Goal: Task Accomplishment & Management: Manage account settings

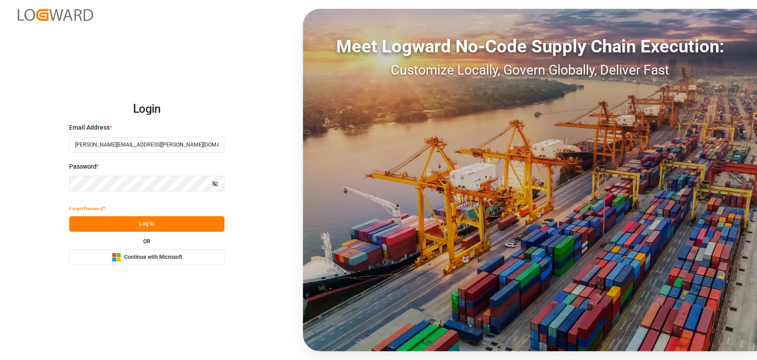
click at [113, 226] on button "Log In" at bounding box center [146, 224] width 155 height 16
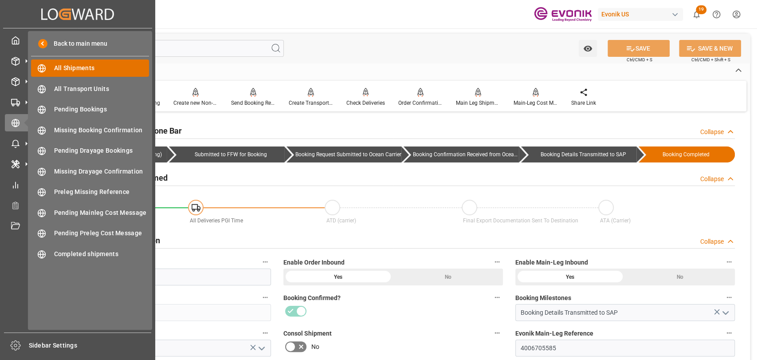
click at [62, 74] on div "All Shipments All Shipments" at bounding box center [90, 67] width 118 height 17
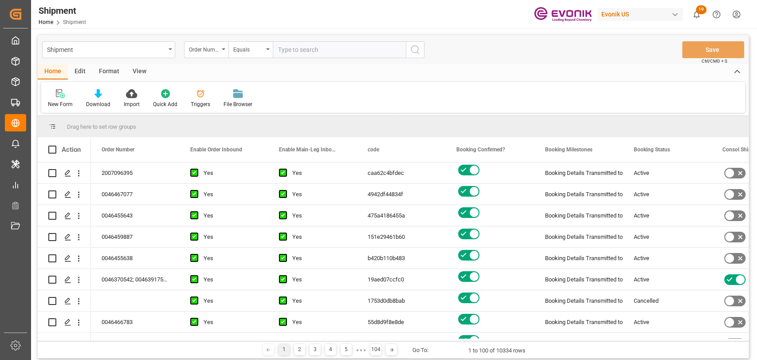
click at [289, 47] on input "text" at bounding box center [339, 49] width 133 height 17
type input "0046436974"
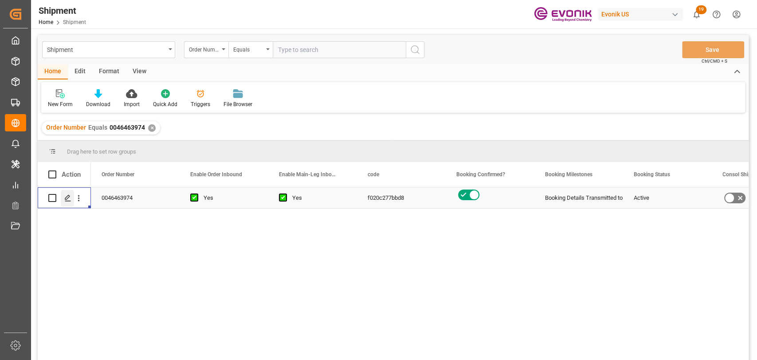
click at [64, 199] on div "Press SPACE to select this row." at bounding box center [67, 198] width 13 height 16
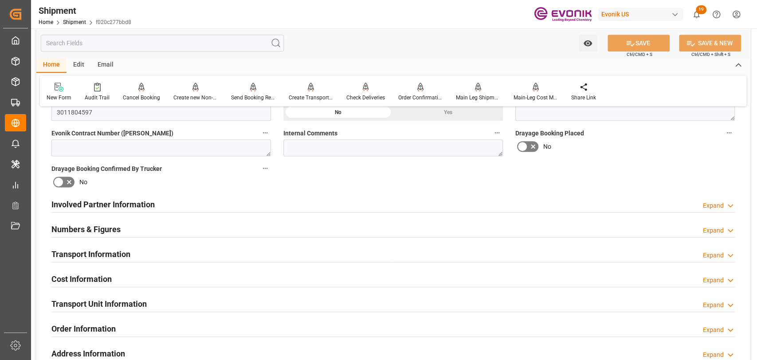
scroll to position [493, 0]
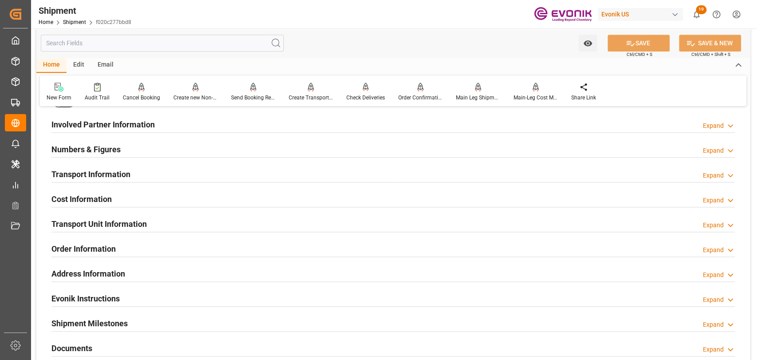
click at [123, 171] on h2 "Transport Information" at bounding box center [90, 174] width 79 height 12
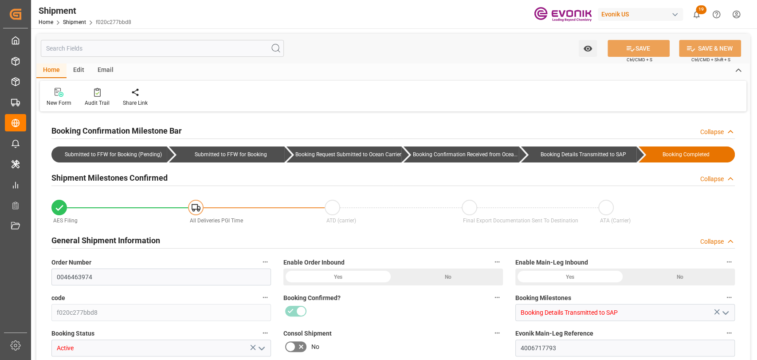
type input "USNWK"
type input "BRSSZ"
type input "9654464"
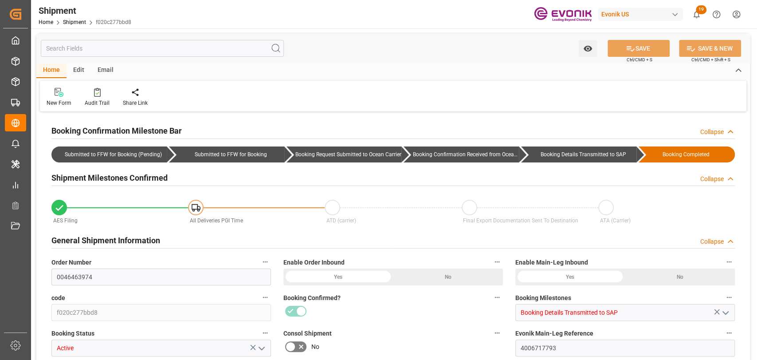
type input "USNYC"
type input "[DATE] 00:00"
type input "[DATE] 12:00"
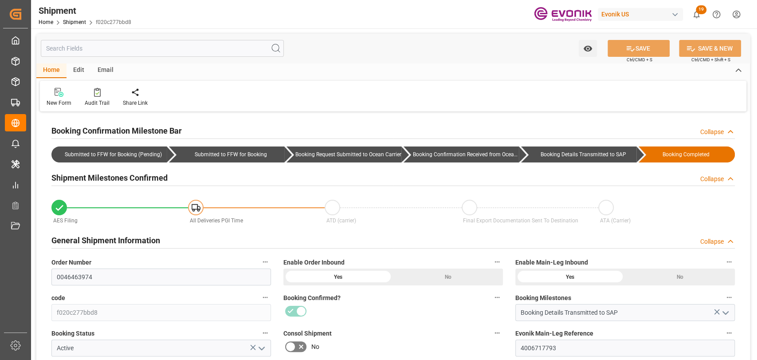
type input "[DATE] 00:00"
type input "[DATE] 12:00"
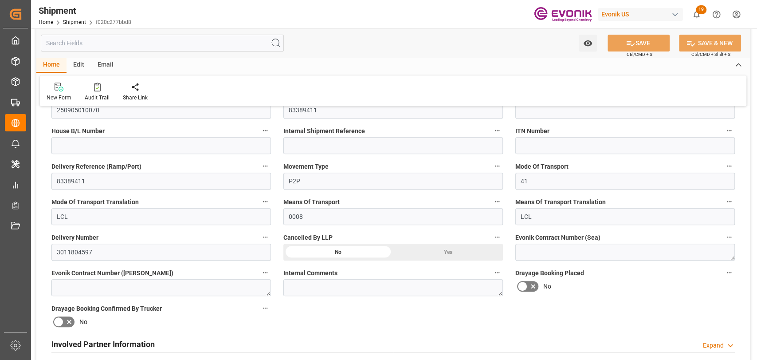
scroll to position [394, 0]
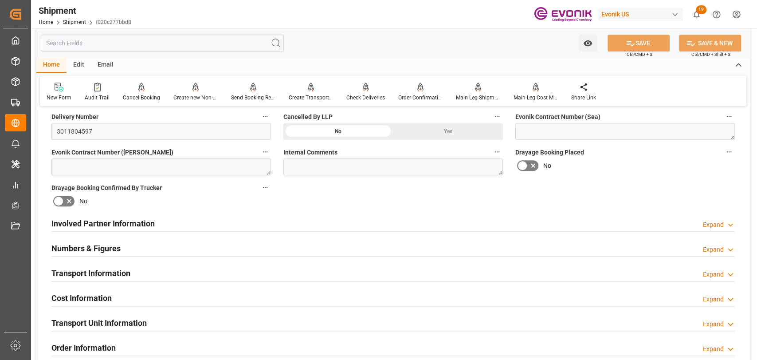
click at [104, 264] on div "Transport Information" at bounding box center [90, 272] width 79 height 17
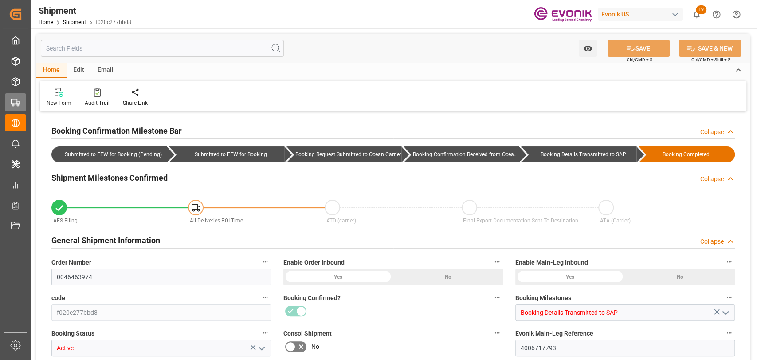
type input "USNWK"
type input "BRSSZ"
type input "9654464"
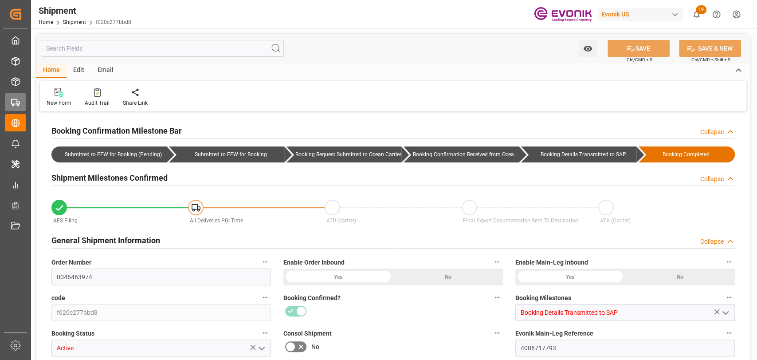
type input "USNYC"
type input "[DATE] 00:00"
type input "09-12-2025 12:00"
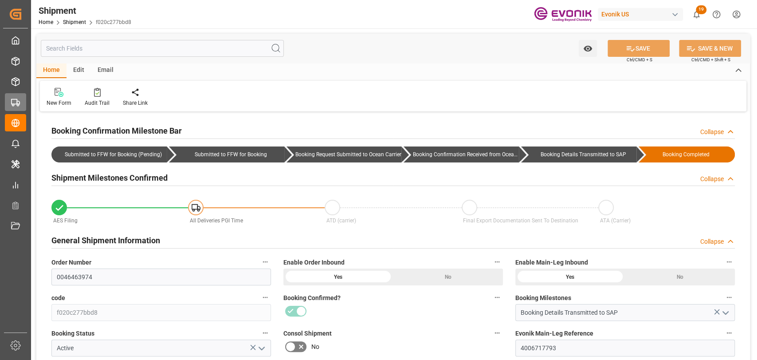
type input "09-12-2025 00:00"
type input "09-12-2025 12:00"
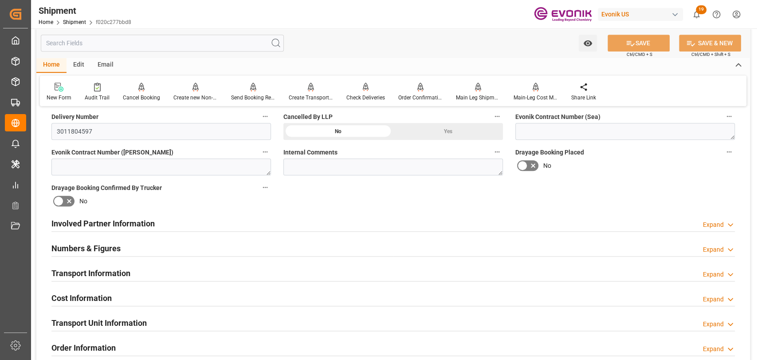
click at [113, 270] on h2 "Transport Information" at bounding box center [90, 273] width 79 height 12
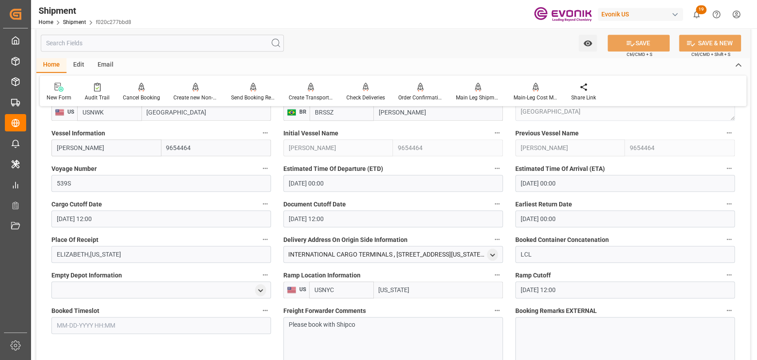
scroll to position [493, 0]
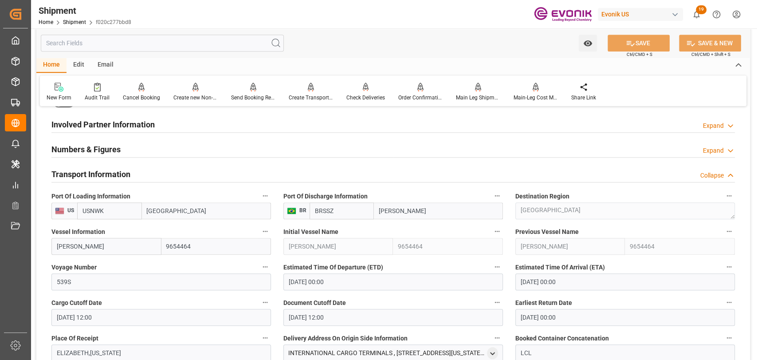
click at [264, 195] on icon "button" at bounding box center [265, 195] width 7 height 7
click at [264, 196] on li "Audits" at bounding box center [281, 195] width 45 height 15
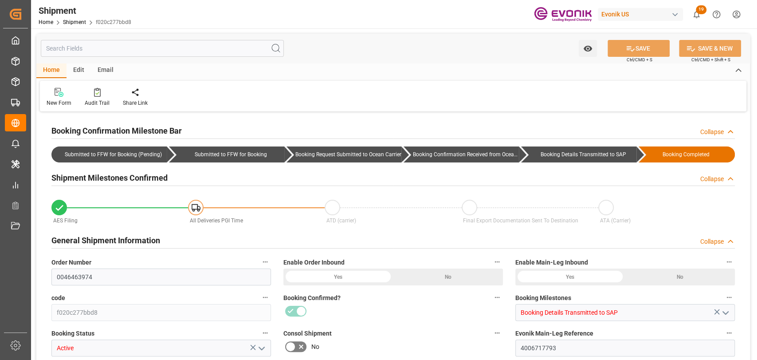
type input "USNWK"
type input "BRSSZ"
type input "9654464"
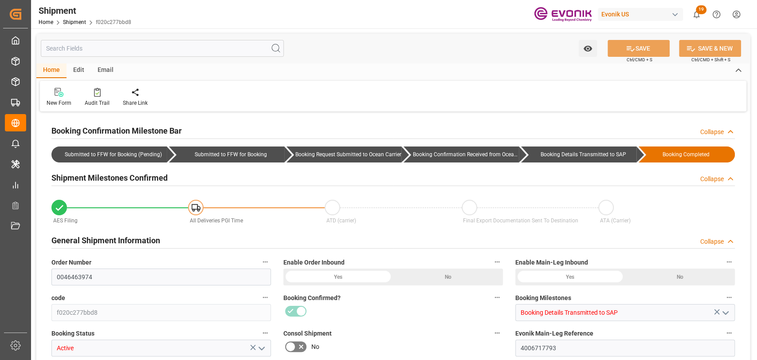
type input "USNYC"
type input "[DATE] 00:00"
type input "09-12-2025 12:00"
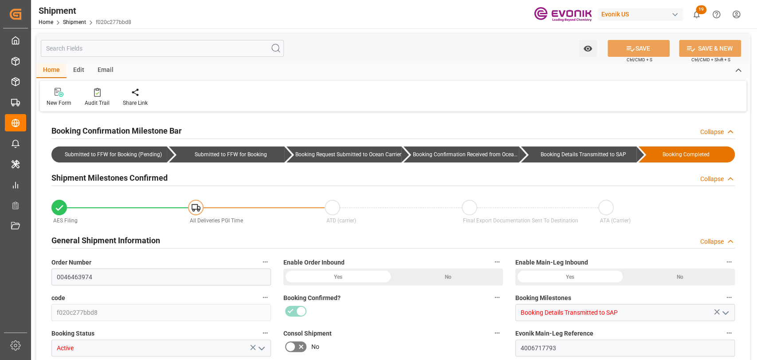
type input "09-12-2025 00:00"
type input "09-12-2025 12:00"
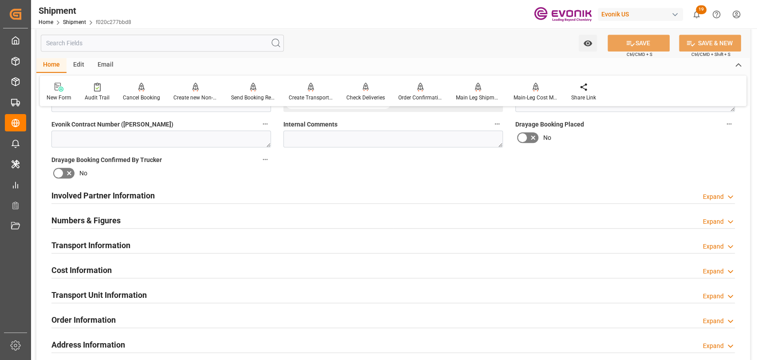
scroll to position [493, 0]
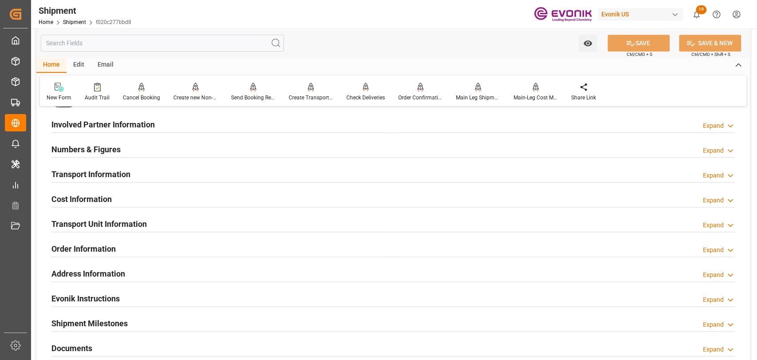
click at [82, 178] on h2 "Transport Information" at bounding box center [90, 174] width 79 height 12
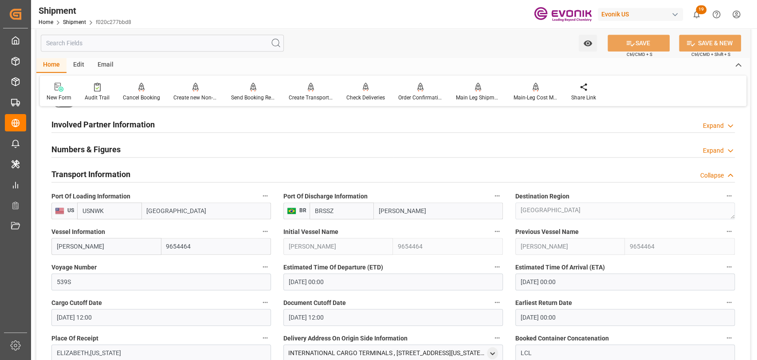
click at [102, 209] on input "USNWK" at bounding box center [109, 210] width 65 height 17
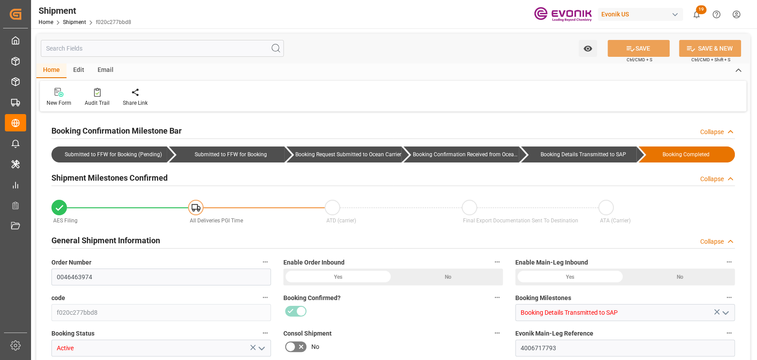
type input "USNWK"
type input "BRSSZ"
type input "9654464"
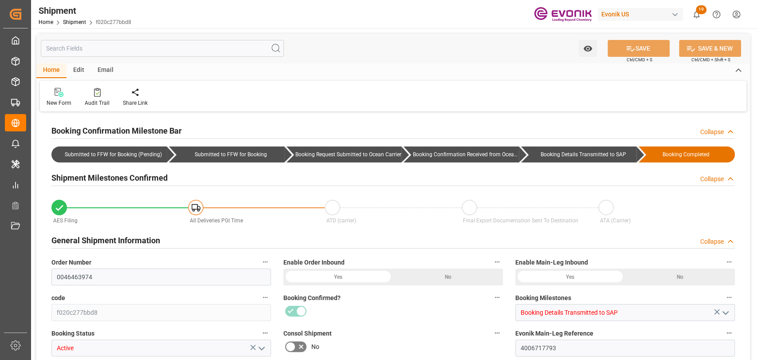
type input "USNYC"
type input "[DATE] 00:00"
type input "09-12-2025 12:00"
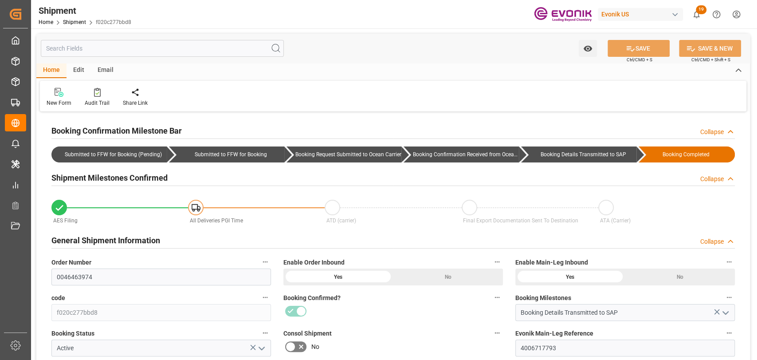
type input "09-12-2025 00:00"
type input "09-12-2025 12:00"
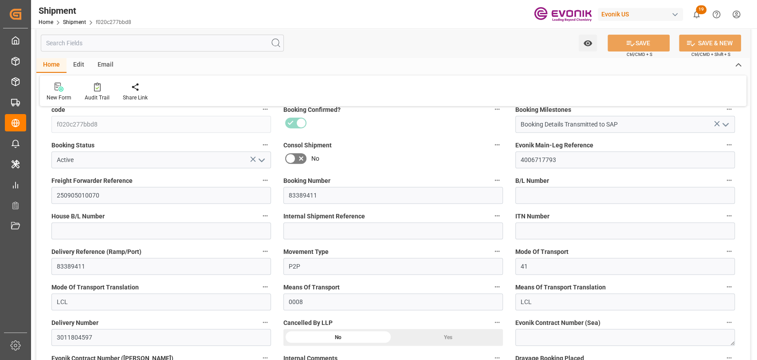
scroll to position [394, 0]
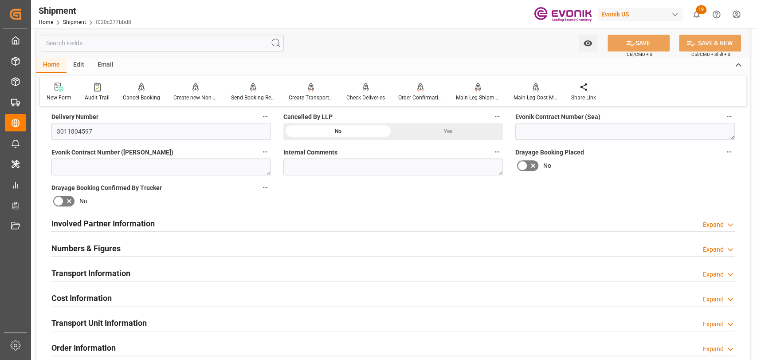
drag, startPoint x: 132, startPoint y: 262, endPoint x: 120, endPoint y: 270, distance: 14.8
click at [131, 262] on div "Transport Information Expand" at bounding box center [393, 273] width 696 height 25
click at [118, 270] on h2 "Transport Information" at bounding box center [90, 273] width 79 height 12
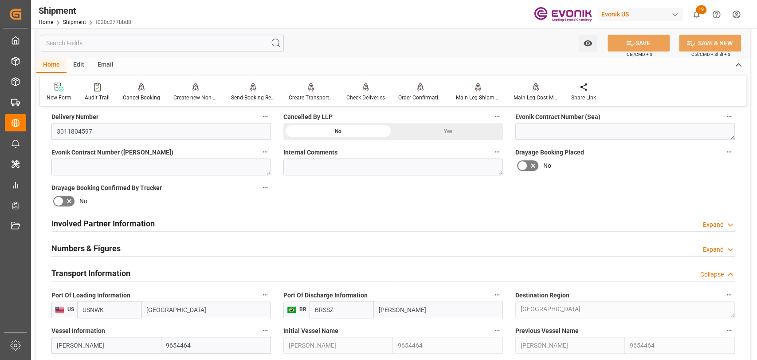
click at [232, 303] on input "[GEOGRAPHIC_DATA]" at bounding box center [206, 309] width 129 height 17
click at [259, 295] on button "Port Of Loading Information" at bounding box center [265, 295] width 12 height 12
click at [271, 294] on icon at bounding box center [270, 293] width 9 height 9
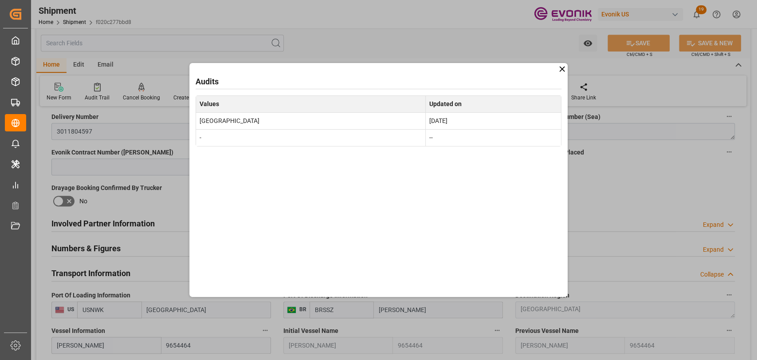
drag, startPoint x: 558, startPoint y: 70, endPoint x: 358, endPoint y: 74, distance: 200.0
click at [549, 71] on div "Audits Values Updated on Newark Aug 15, 2025 - --" at bounding box center [378, 180] width 379 height 234
click at [90, 86] on div "Audits Values Updated on Newark Aug 15, 2025 - --" at bounding box center [378, 180] width 757 height 360
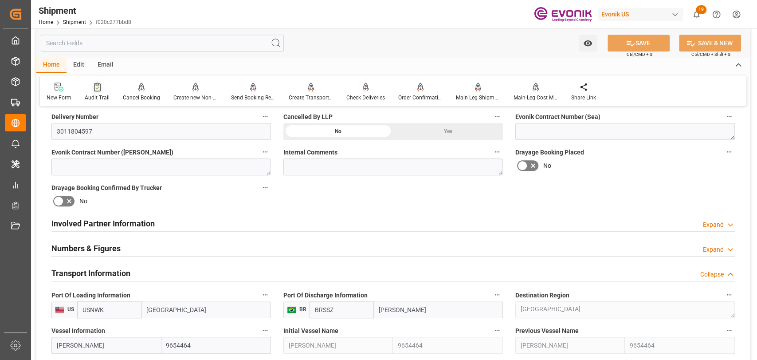
click at [91, 90] on div at bounding box center [97, 86] width 25 height 9
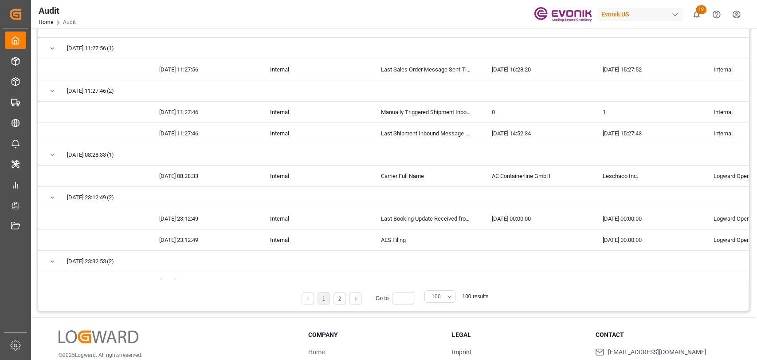
scroll to position [98, 0]
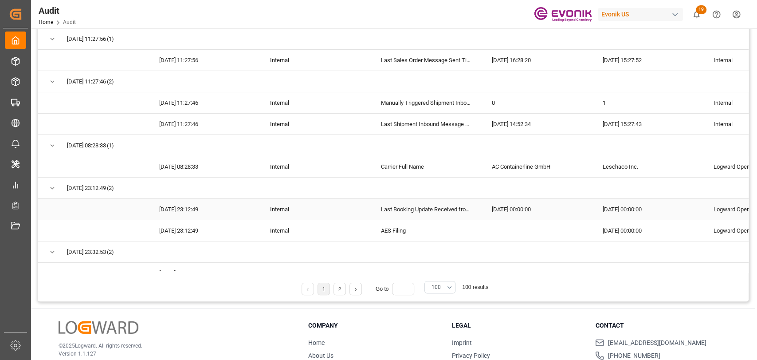
click at [436, 211] on div "Last Booking Update Received from ABS" at bounding box center [425, 209] width 111 height 21
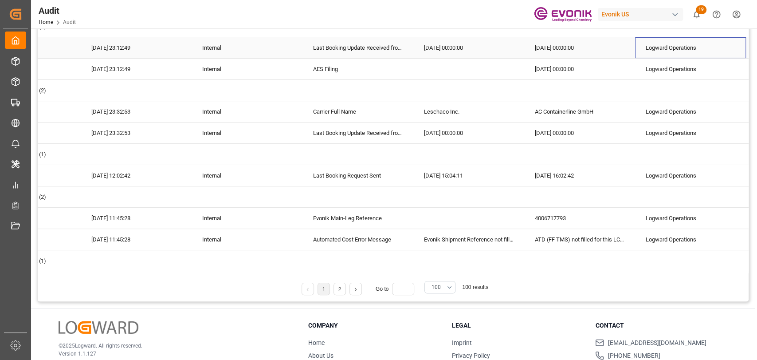
scroll to position [197, 0]
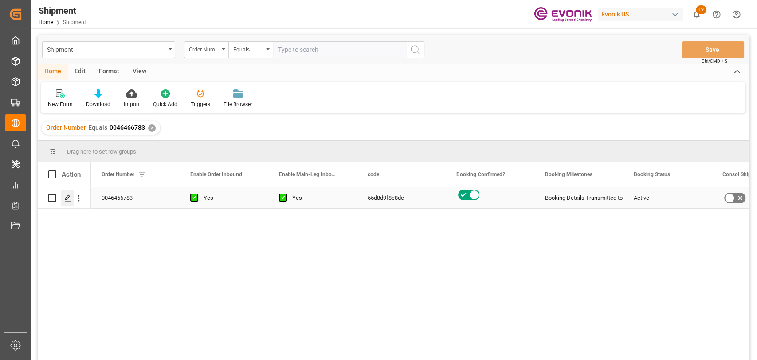
click at [66, 198] on icon "Press SPACE to select this row." at bounding box center [67, 197] width 7 height 7
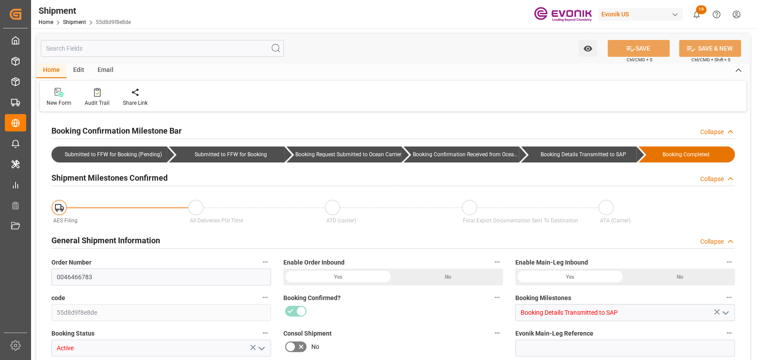
type input "USEWR"
type input "BRSSZ"
type input "9654464"
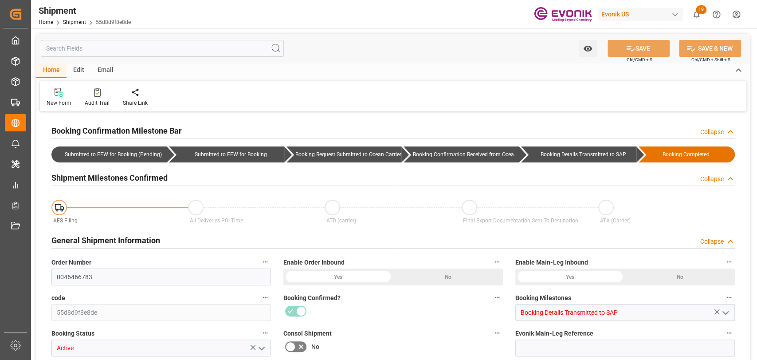
type input "[DATE] 00:00"
type input "[DATE] 21:00"
type input "[DATE] 16:00"
type input "[DATE] 00:00"
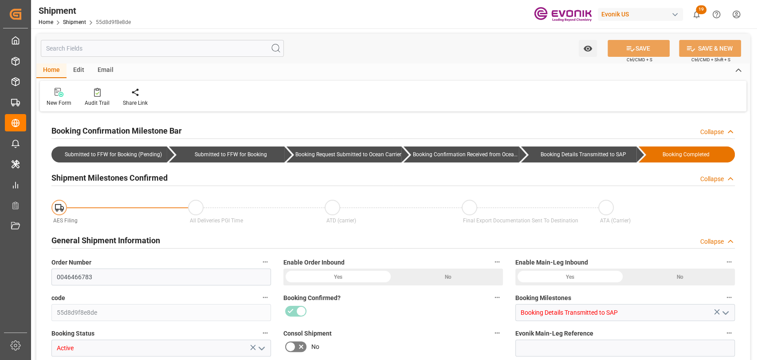
type input "[DATE] 21:00"
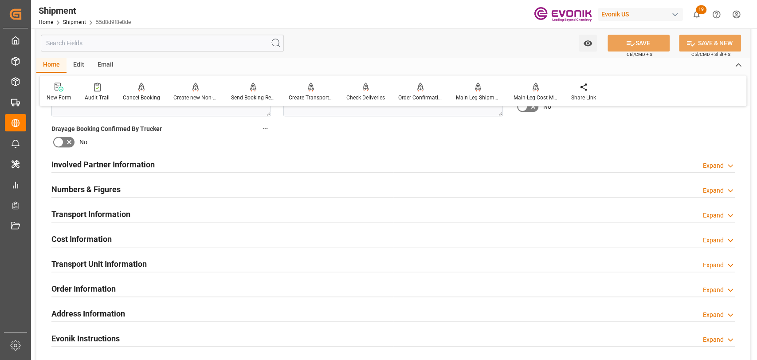
scroll to position [493, 0]
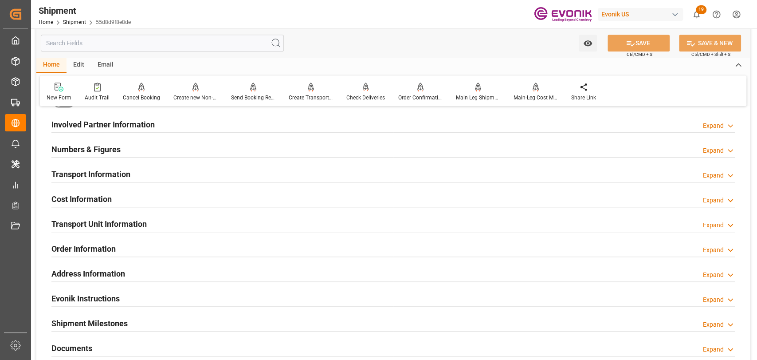
click at [89, 172] on h2 "Transport Information" at bounding box center [90, 174] width 79 height 12
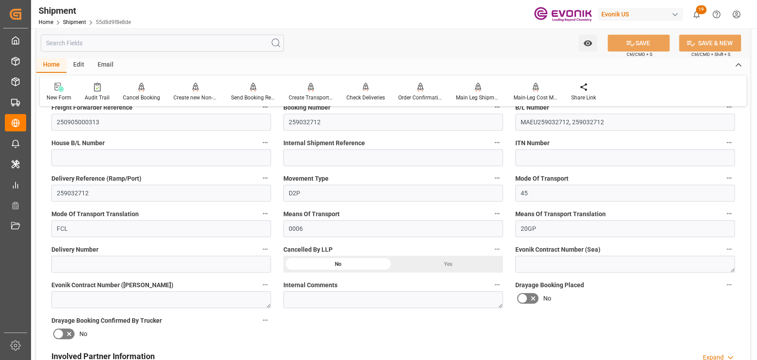
scroll to position [197, 0]
